Goal: Check status: Check status

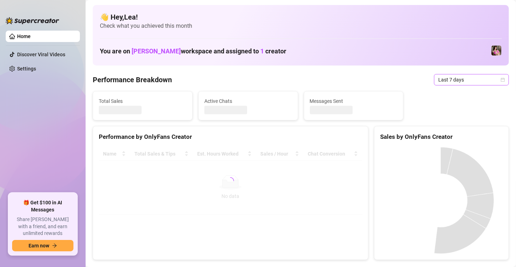
click at [500, 81] on icon "calendar" at bounding box center [502, 80] width 4 height 4
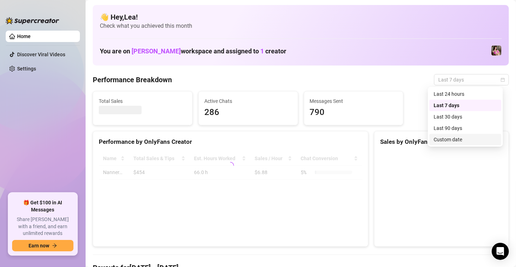
click at [468, 144] on div "Custom date" at bounding box center [465, 139] width 72 height 11
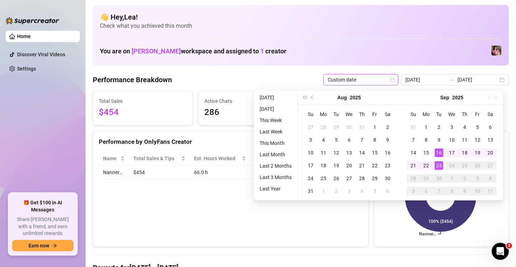
type input "[DATE]"
click at [439, 166] on div "23" at bounding box center [439, 165] width 9 height 9
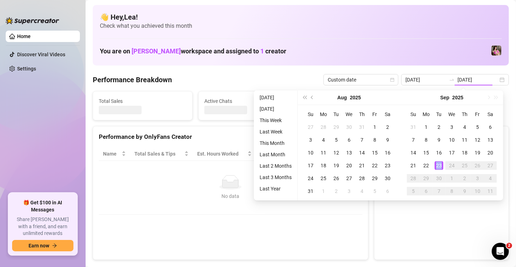
type input "[DATE]"
